Goal: Information Seeking & Learning: Learn about a topic

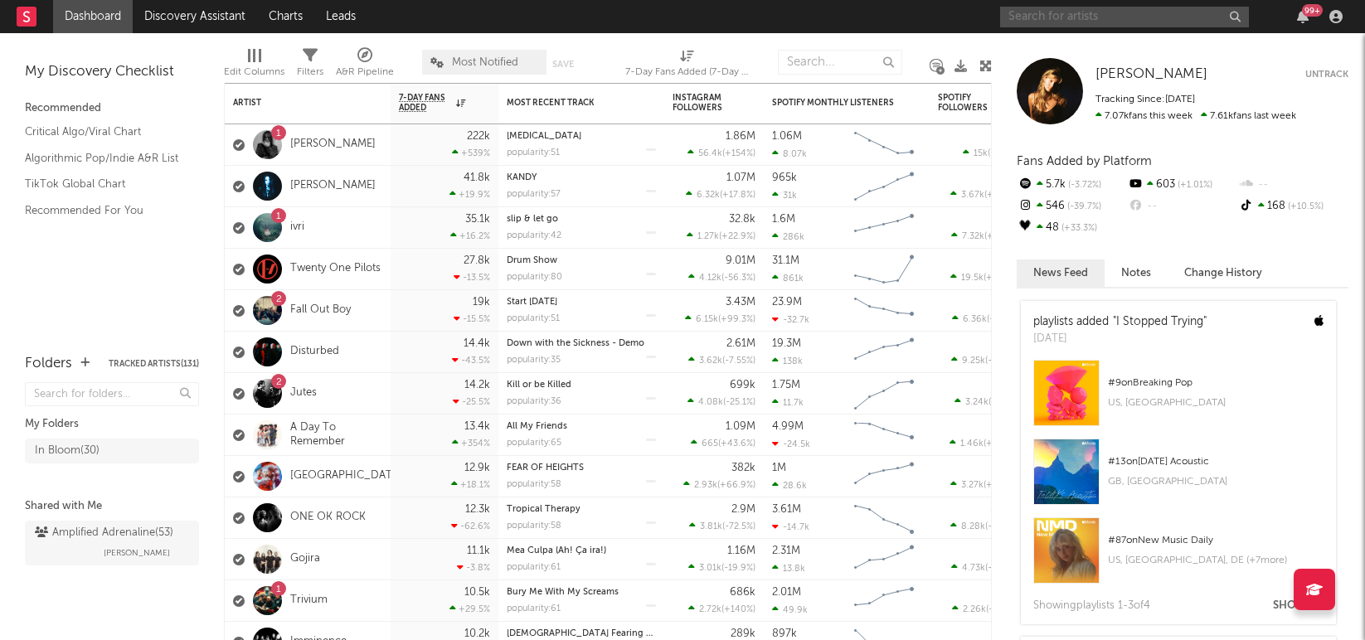
click at [1115, 17] on input "text" at bounding box center [1124, 17] width 249 height 21
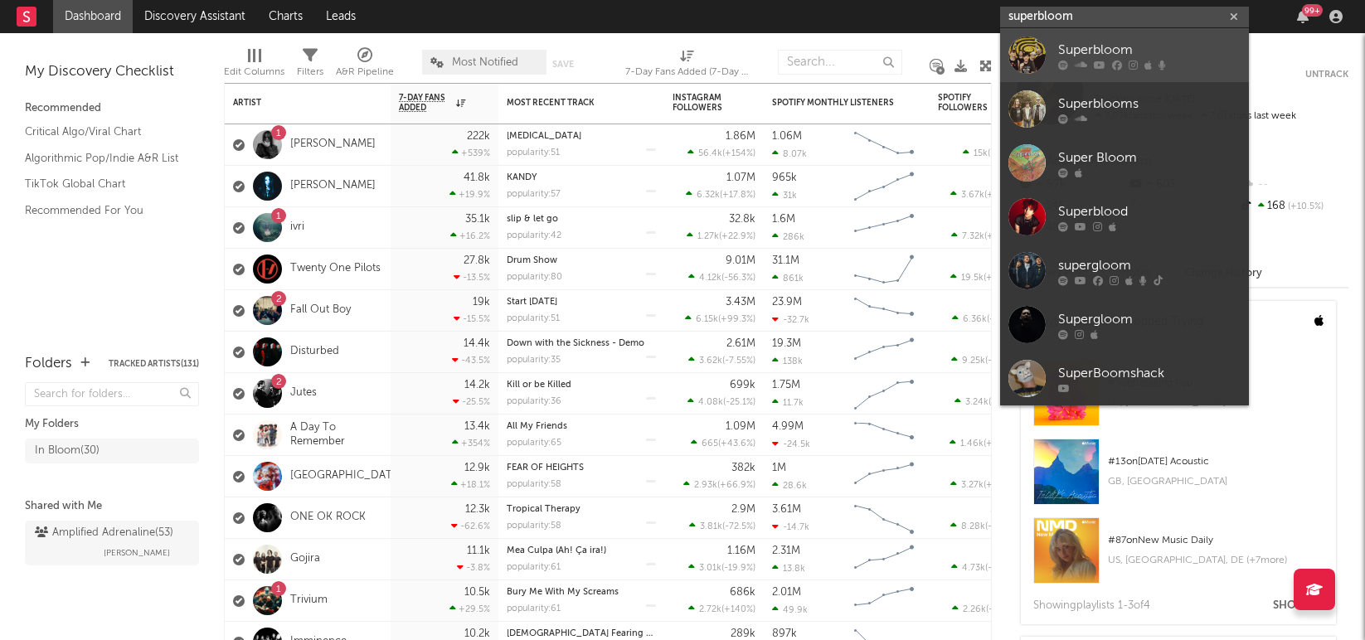
type input "superbloom"
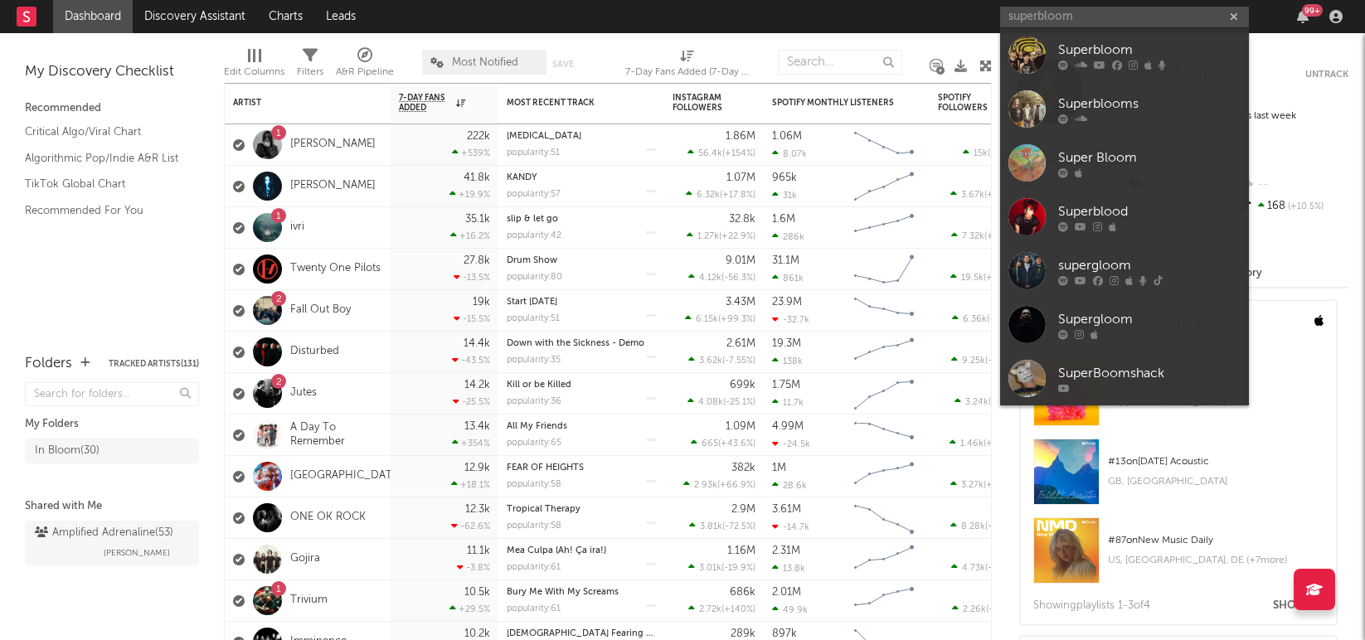
click at [1100, 56] on div "Superbloom" at bounding box center [1150, 50] width 183 height 20
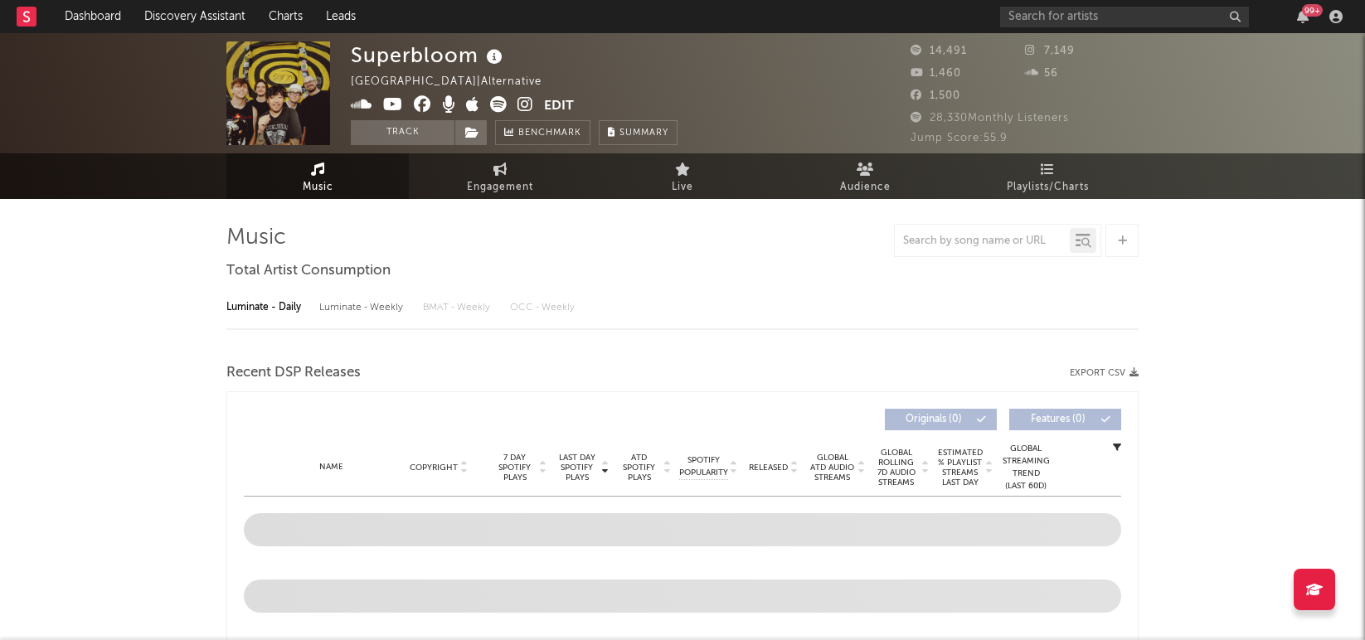
select select "6m"
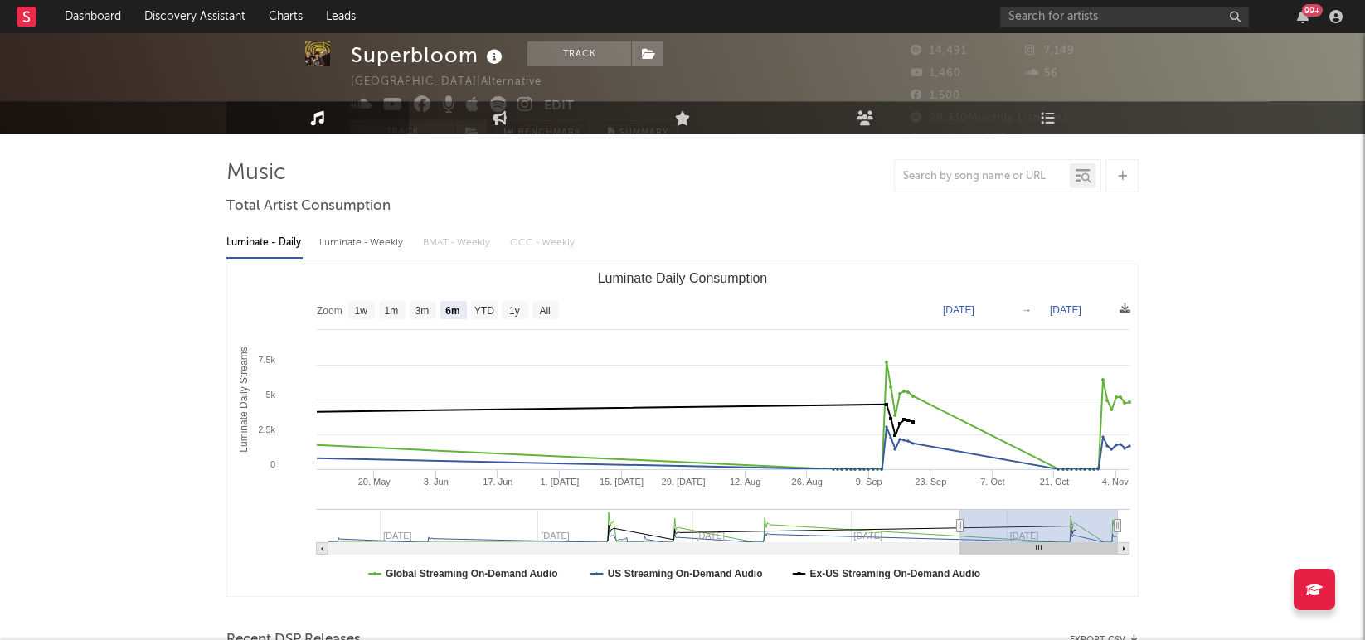
scroll to position [139, 0]
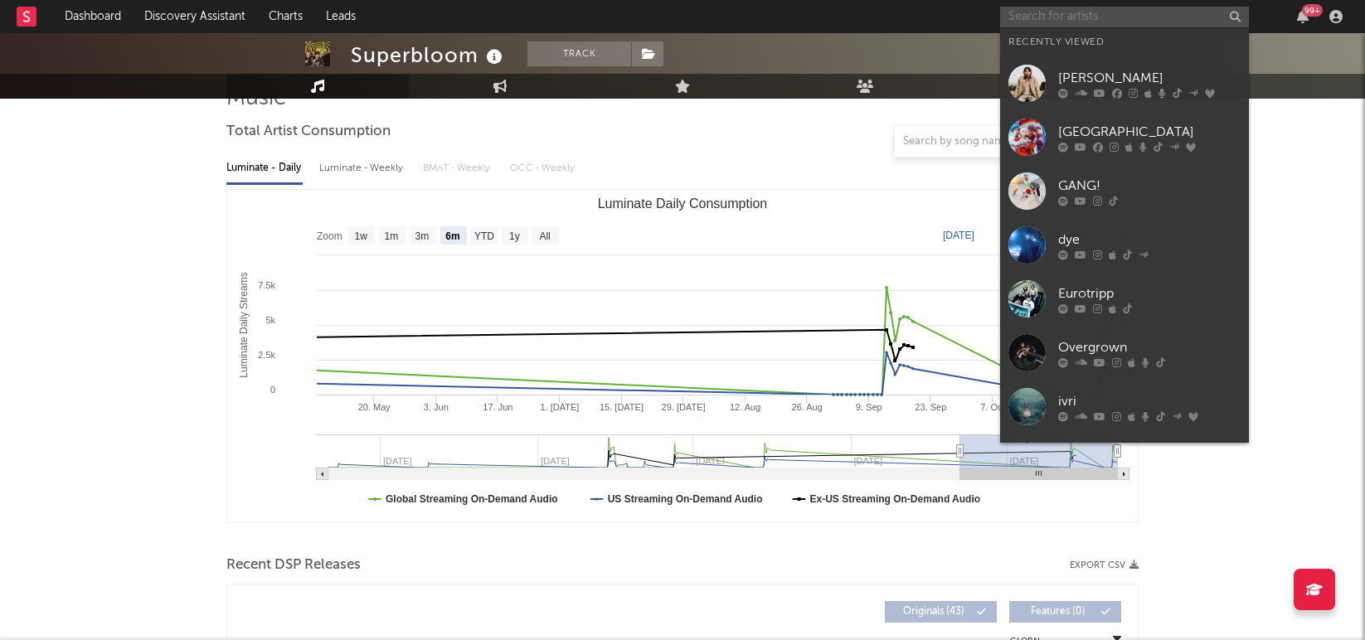
click at [1104, 17] on input "text" at bounding box center [1124, 17] width 249 height 21
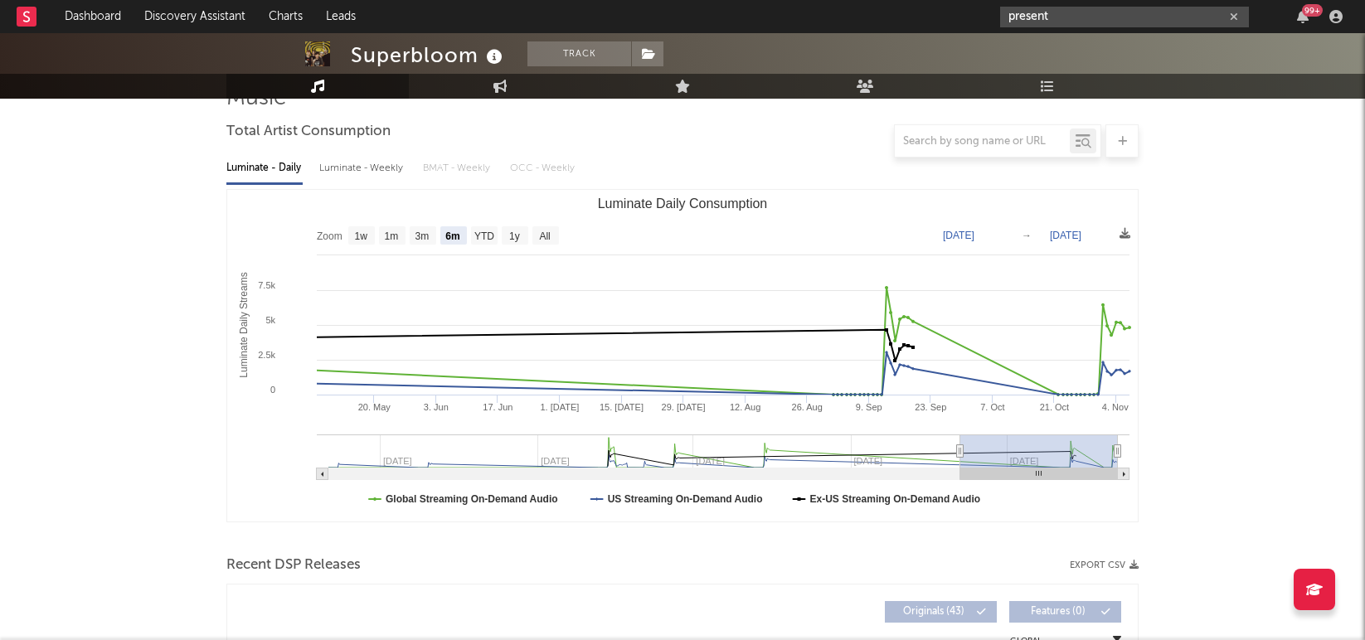
click at [1078, 12] on input "present" at bounding box center [1124, 17] width 249 height 21
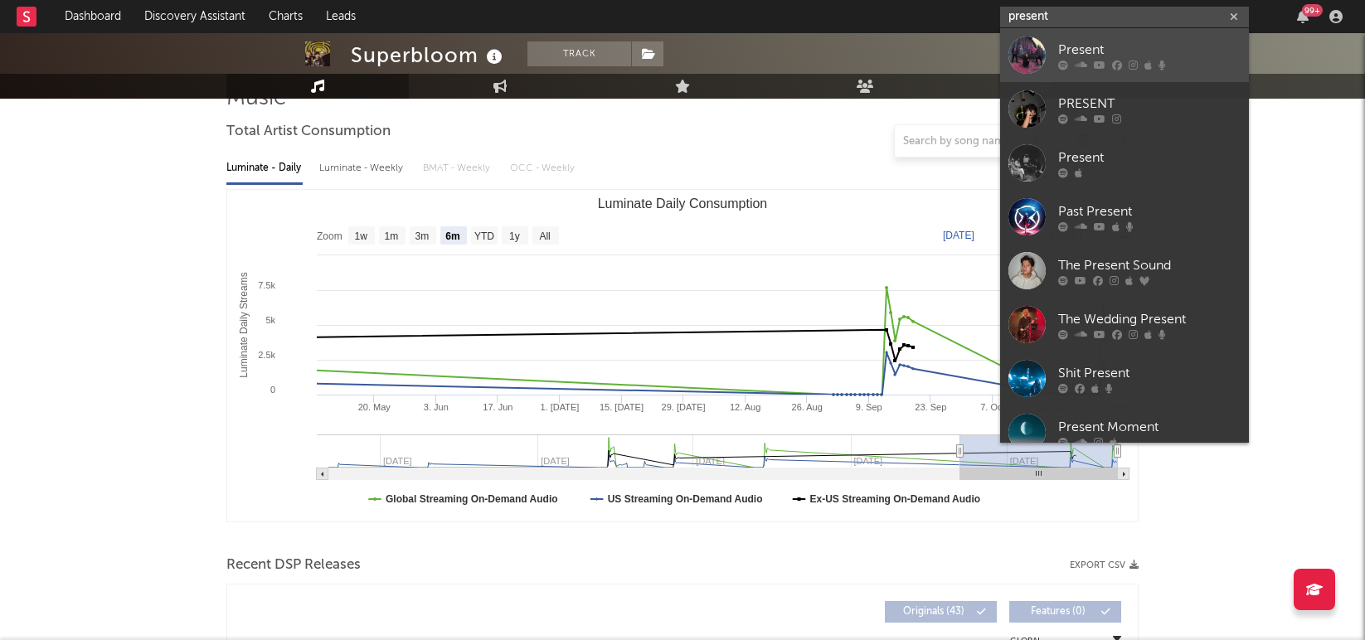
type input "present"
click at [1084, 46] on div "Present" at bounding box center [1150, 50] width 183 height 20
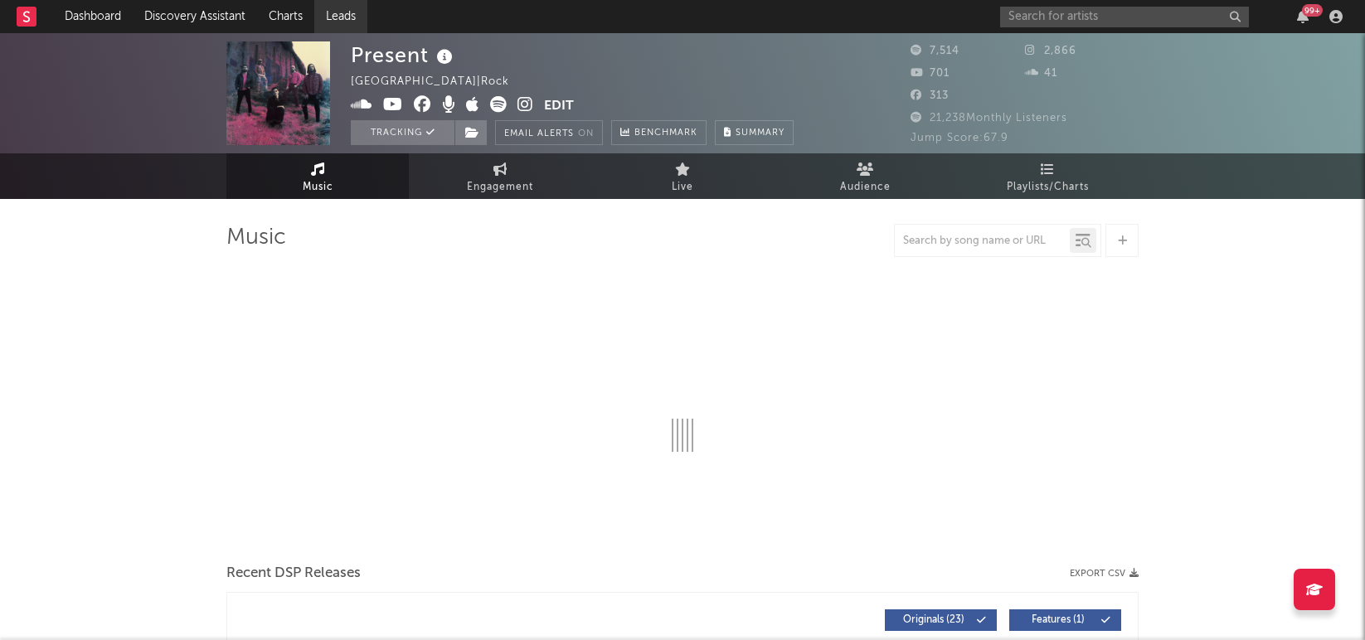
select select "1w"
